Goal: Task Accomplishment & Management: Manage account settings

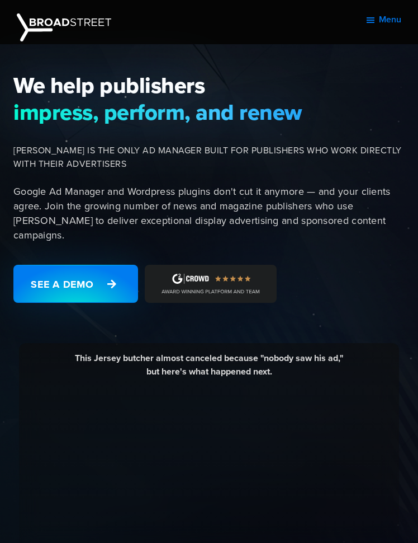
click at [370, 24] on button "Menu" at bounding box center [383, 20] width 36 height 28
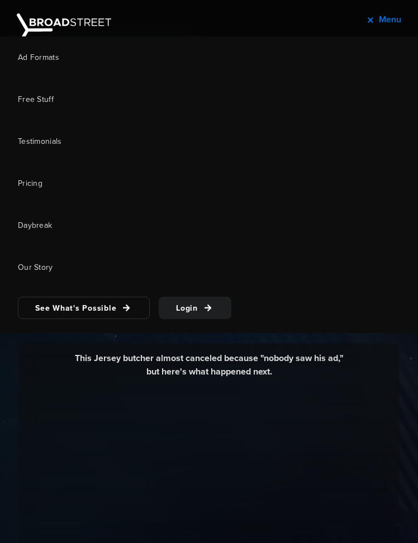
click at [370, 20] on button "Menu" at bounding box center [383, 20] width 36 height 28
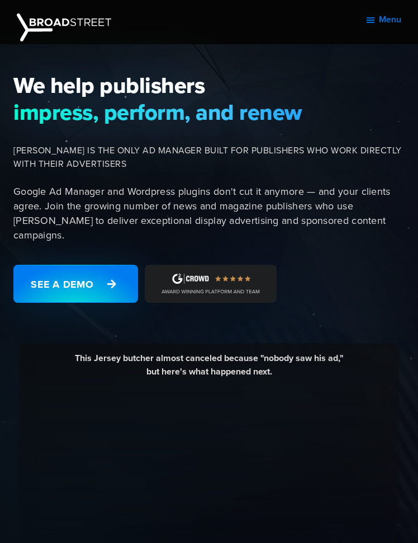
click at [373, 21] on button "Menu" at bounding box center [383, 20] width 36 height 28
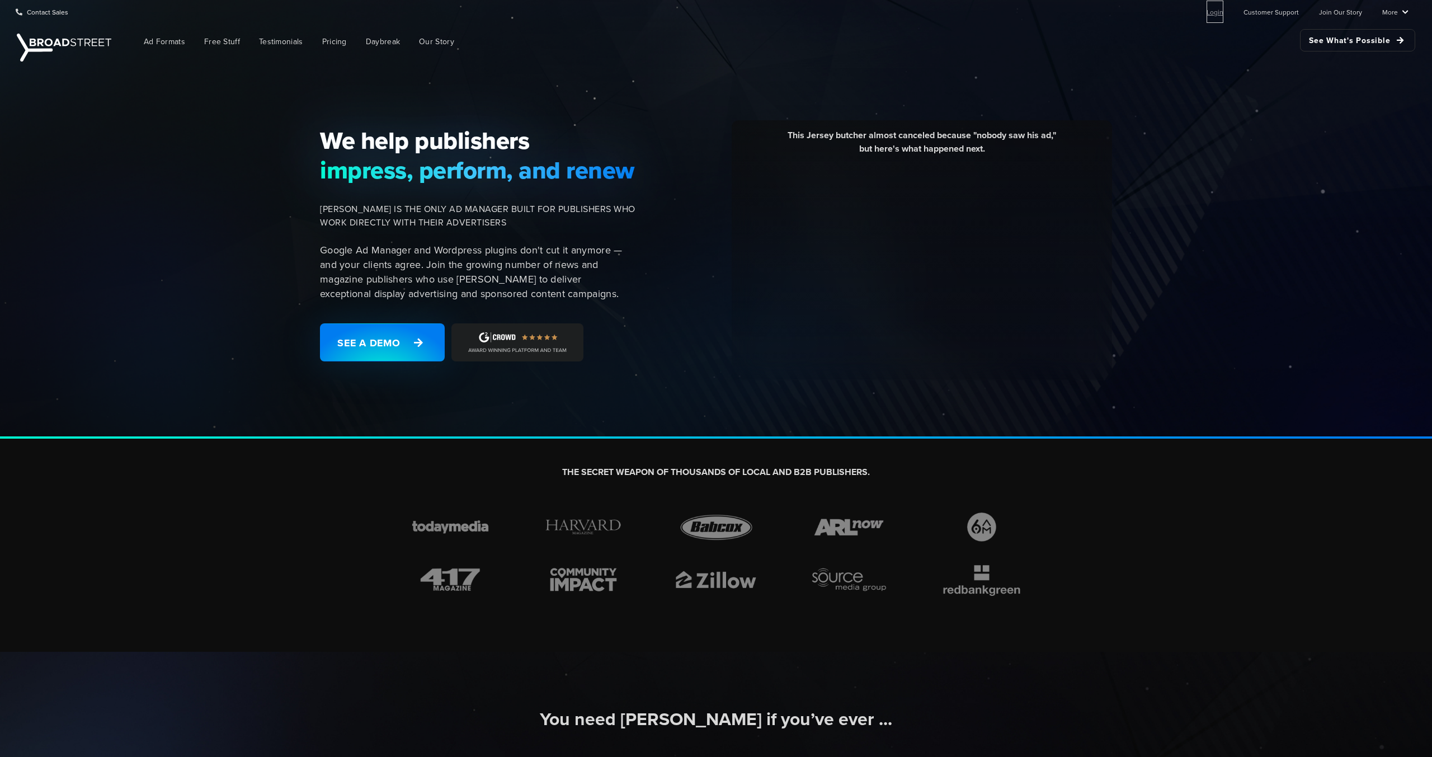
click at [418, 13] on link "Login" at bounding box center [1215, 12] width 17 height 22
click at [1220, 13] on link "Login" at bounding box center [1215, 12] width 17 height 22
